Goal: Task Accomplishment & Management: Manage account settings

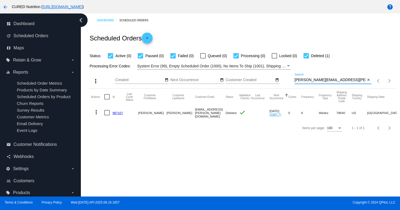
click at [316, 80] on input "[PERSON_NAME][EMAIL_ADDRESS][PERSON_NAME][DOMAIN_NAME]" at bounding box center [330, 80] width 71 height 4
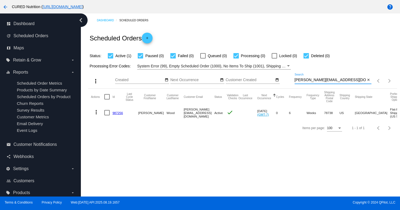
type input "[PERSON_NAME][EMAIL_ADDRESS][DOMAIN_NAME]"
click at [118, 113] on link "987256" at bounding box center [117, 113] width 11 height 4
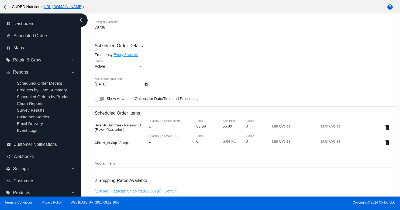
scroll to position [236, 0]
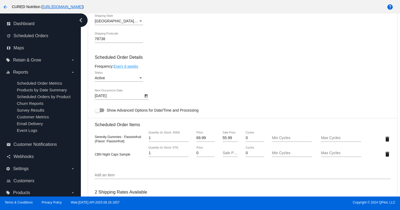
click at [137, 85] on div "Active Status" at bounding box center [119, 78] width 49 height 15
click at [137, 79] on div "Active" at bounding box center [117, 78] width 44 height 4
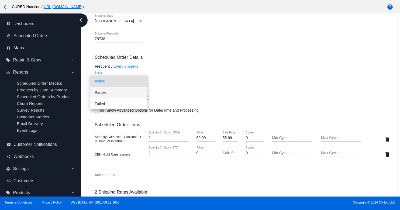
click at [139, 93] on span "Paused" at bounding box center [119, 92] width 49 height 11
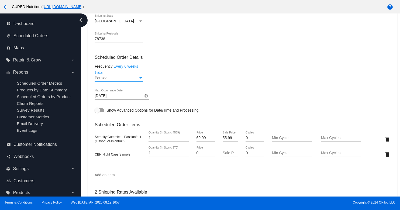
click at [184, 92] on mat-card-content "Customer 6962143: [PERSON_NAME] [PERSON_NAME][EMAIL_ADDRESS][DOMAIN_NAME] Custo…" at bounding box center [243, 134] width 296 height 542
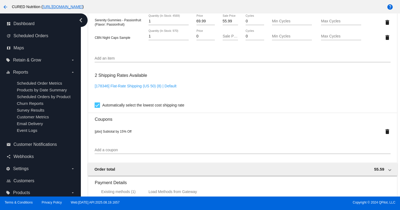
scroll to position [474, 0]
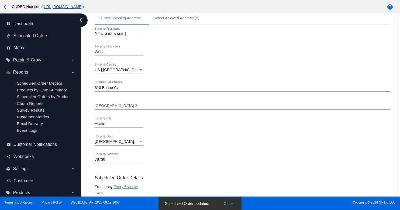
scroll to position [0, 0]
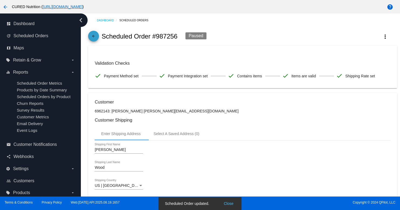
click at [93, 38] on mat-icon "arrow_back" at bounding box center [93, 37] width 6 height 6
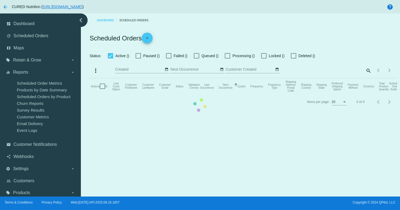
checkbox input "true"
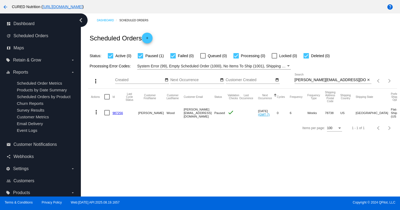
click at [324, 81] on input "[PERSON_NAME][EMAIL_ADDRESS][DOMAIN_NAME]" at bounding box center [330, 80] width 71 height 4
paste input "[EMAIL_ADDRESS]"
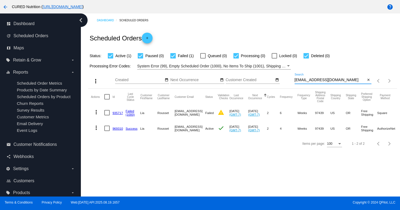
type input "[EMAIL_ADDRESS][DOMAIN_NAME]"
click at [117, 128] on link "969310" at bounding box center [117, 129] width 11 height 4
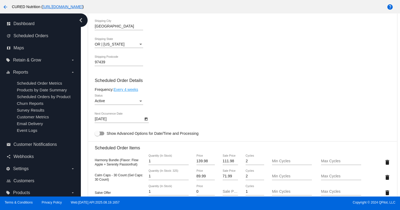
scroll to position [281, 0]
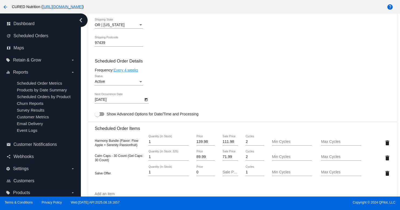
click at [130, 84] on div "Active" at bounding box center [117, 81] width 44 height 4
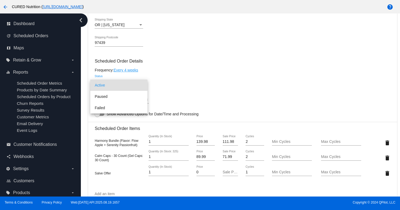
click at [138, 84] on span "Active" at bounding box center [119, 84] width 49 height 11
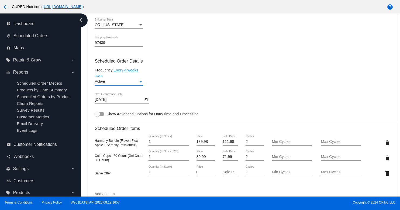
click at [138, 84] on div "Status" at bounding box center [140, 81] width 5 height 4
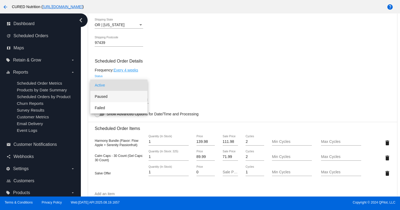
click at [134, 95] on span "Paused" at bounding box center [119, 96] width 49 height 11
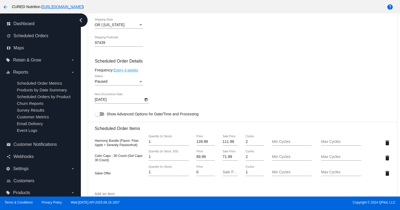
click at [181, 87] on div "Paused Status" at bounding box center [243, 82] width 296 height 15
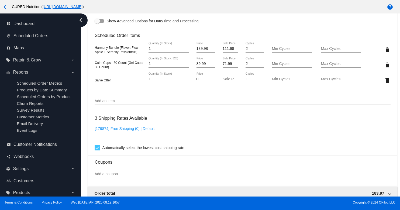
scroll to position [519, 0]
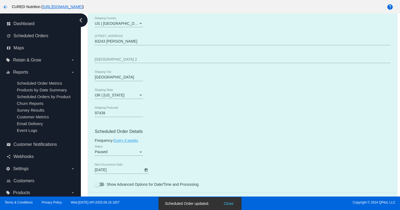
scroll to position [0, 0]
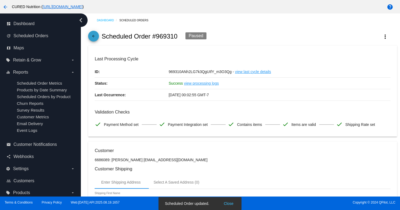
click at [95, 39] on mat-icon "arrow_back" at bounding box center [93, 37] width 6 height 6
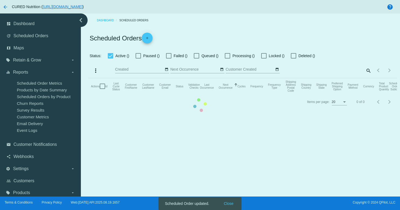
checkbox input "true"
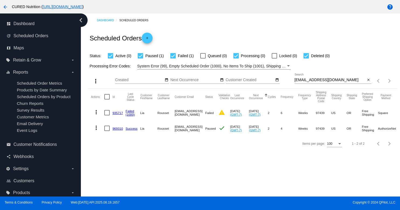
click at [317, 79] on input "[EMAIL_ADDRESS][DOMAIN_NAME]" at bounding box center [330, 80] width 71 height 4
paste input "[EMAIL_ADDRESS]"
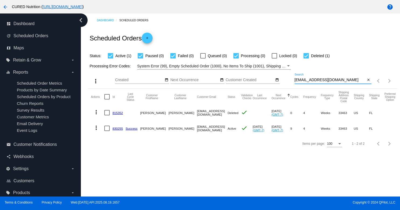
type input "[EMAIL_ADDRESS][DOMAIN_NAME]"
click at [117, 129] on link "830255" at bounding box center [117, 129] width 11 height 4
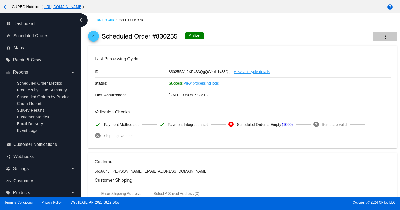
click at [383, 40] on mat-icon "more_vert" at bounding box center [385, 36] width 6 height 6
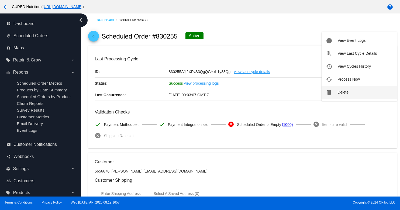
click at [337, 92] on button "delete Delete" at bounding box center [358, 92] width 75 height 13
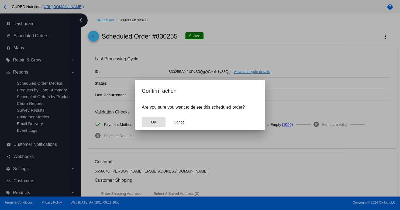
click at [154, 120] on span "OK" at bounding box center [153, 122] width 5 height 4
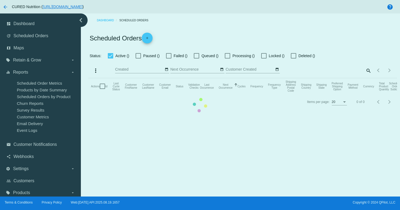
checkbox input "true"
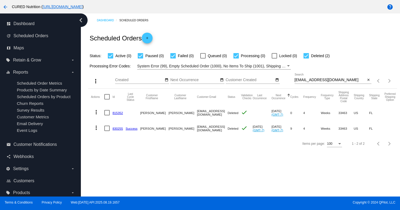
click at [312, 79] on input "[EMAIL_ADDRESS][DOMAIN_NAME]" at bounding box center [330, 80] width 71 height 4
paste input "[PERSON_NAME].[PERSON_NAME]"
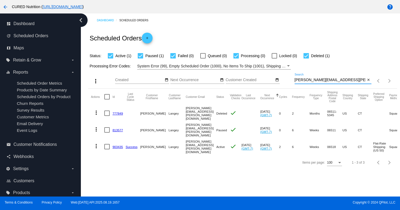
click at [312, 81] on input "[PERSON_NAME][EMAIL_ADDRESS][PERSON_NAME][DOMAIN_NAME]" at bounding box center [330, 80] width 71 height 4
paste input "ahsmith7"
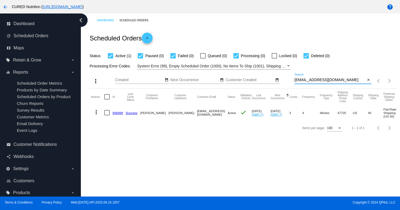
type input "[EMAIL_ADDRESS][DOMAIN_NAME]"
click at [117, 113] on link "946999" at bounding box center [117, 113] width 11 height 4
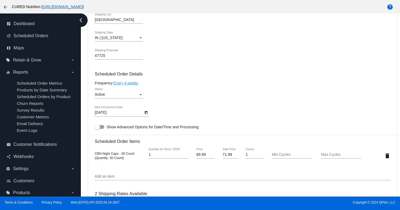
scroll to position [274, 0]
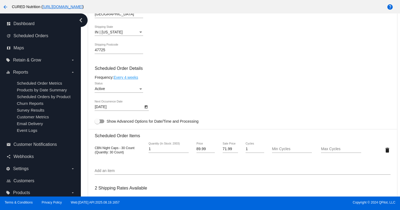
click at [228, 151] on input "71.99" at bounding box center [230, 149] width 15 height 4
type input "58.49"
click at [86, 127] on div "Dashboard Scheduled Orders arrow_back Scheduled Order #946999 Active more_vert …" at bounding box center [242, 73] width 315 height 667
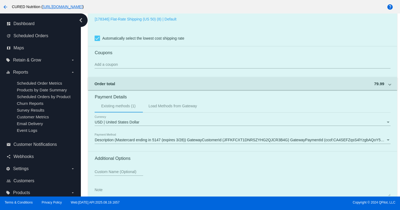
scroll to position [489, 0]
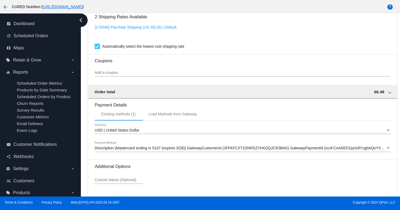
scroll to position [482, 0]
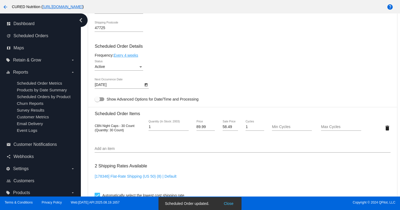
scroll to position [489, 0]
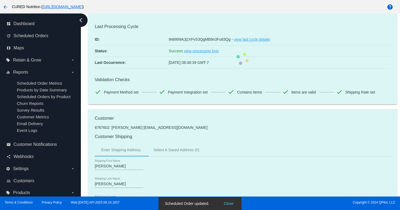
scroll to position [0, 0]
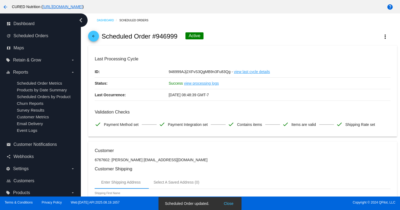
click at [94, 38] on mat-icon "arrow_back" at bounding box center [93, 37] width 6 height 6
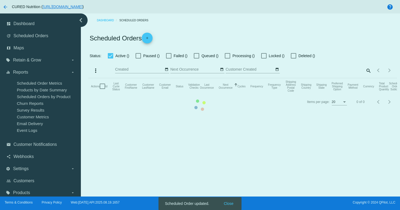
checkbox input "true"
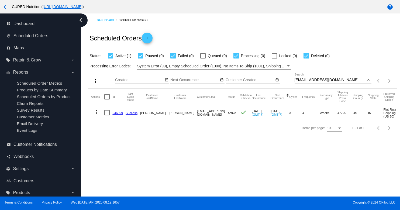
click at [337, 80] on input "[EMAIL_ADDRESS][DOMAIN_NAME]" at bounding box center [330, 80] width 71 height 4
paste input "breezy.urios"
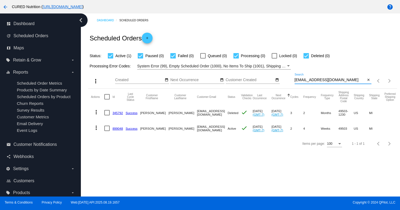
type input "[EMAIL_ADDRESS][DOMAIN_NAME]"
click at [122, 129] on link "899048" at bounding box center [117, 129] width 11 height 4
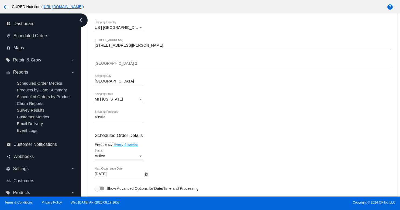
scroll to position [208, 0]
